Goal: Find specific page/section: Find specific page/section

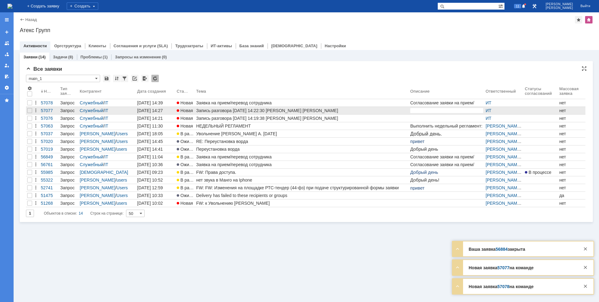
click at [210, 114] on link "Запись разговора [DATE] 14:22:30 [PERSON_NAME] [PERSON_NAME]" at bounding box center [302, 110] width 214 height 7
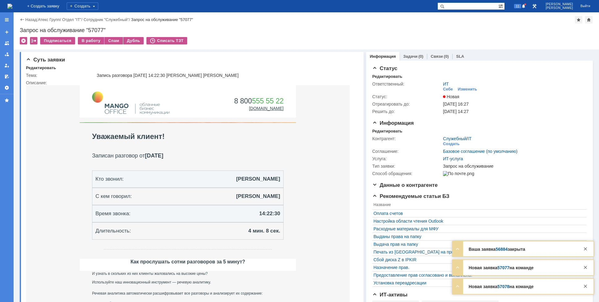
click at [12, 6] on img at bounding box center [9, 6] width 5 height 5
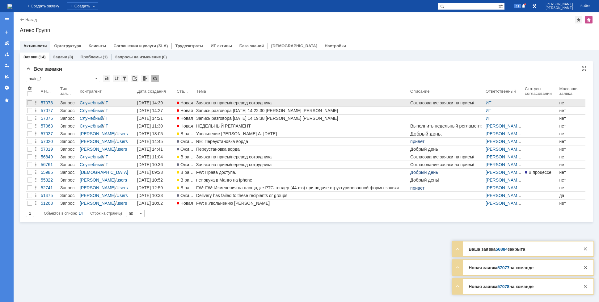
click at [226, 101] on div "Заявка на прием/перевод сотрудника" at bounding box center [302, 102] width 212 height 5
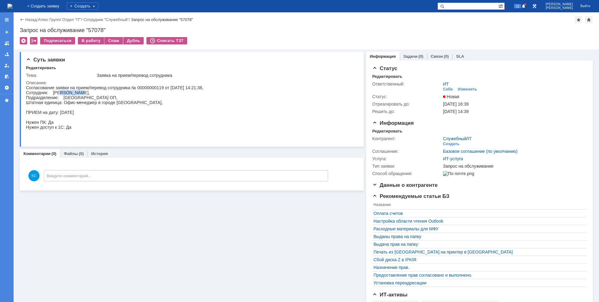
drag, startPoint x: 61, startPoint y: 93, endPoint x: 85, endPoint y: 92, distance: 24.1
click at [85, 92] on div "Согласование заявки на прием/перевод сотрудника № 00000000119 от [DATE] 14:21:3…" at bounding box center [114, 112] width 177 height 54
click at [88, 98] on div "Согласование заявки на прием/перевод сотрудника № 00000000119 от [DATE] 14:21:3…" at bounding box center [114, 112] width 177 height 54
drag, startPoint x: 92, startPoint y: 103, endPoint x: 117, endPoint y: 102, distance: 25.0
click at [111, 102] on div "Согласование заявки на прием/перевод сотрудника № 00000000119 от [DATE] 14:21:3…" at bounding box center [114, 112] width 177 height 54
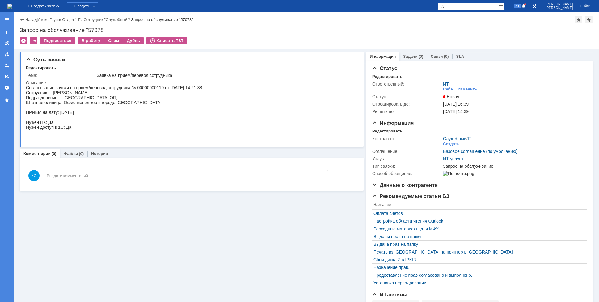
click at [120, 102] on div "Согласование заявки на прием/перевод сотрудника № 00000000119 от [DATE] 14:21:3…" at bounding box center [114, 112] width 177 height 54
drag, startPoint x: 52, startPoint y: 94, endPoint x: 73, endPoint y: 92, distance: 21.1
click at [73, 92] on div "Согласование заявки на прием/перевод сотрудника № 00000000119 от [DATE] 14:21:3…" at bounding box center [114, 112] width 177 height 54
click at [12, 8] on img at bounding box center [9, 6] width 5 height 5
